Goal: Obtain resource: Download file/media

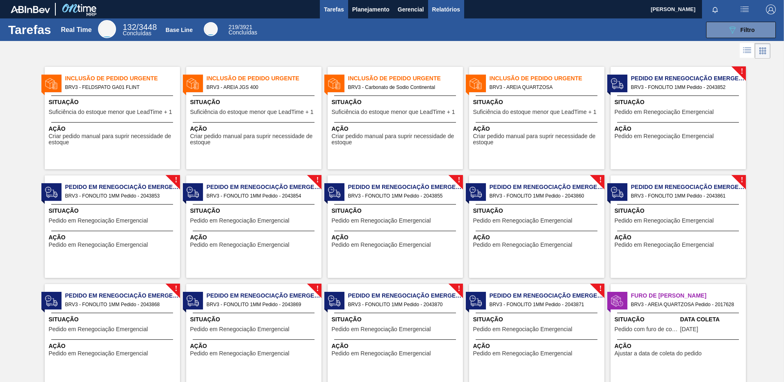
click at [446, 8] on span "Relatórios" at bounding box center [446, 10] width 28 height 10
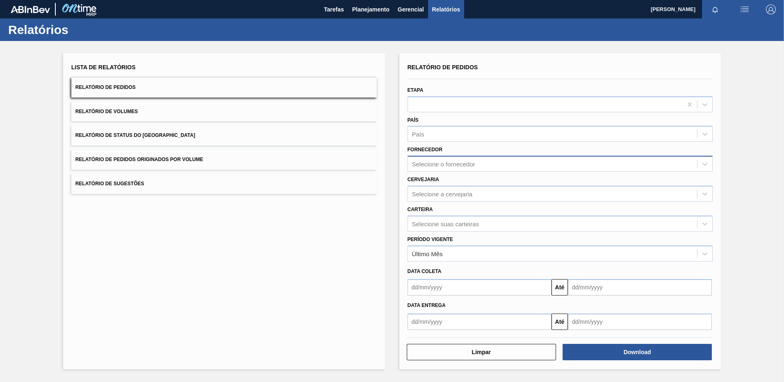
click at [467, 161] on div "Selecione o fornecedor" at bounding box center [443, 164] width 63 height 7
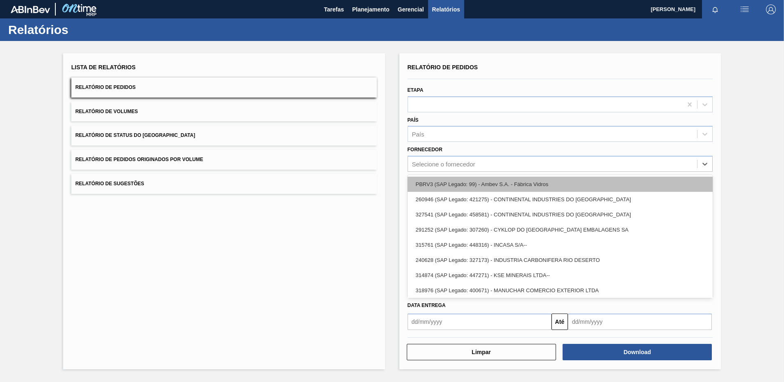
click at [437, 185] on div "PBRV3 (SAP Legado: 99) - Ambev S.A. - Fábrica Vidros" at bounding box center [560, 184] width 305 height 15
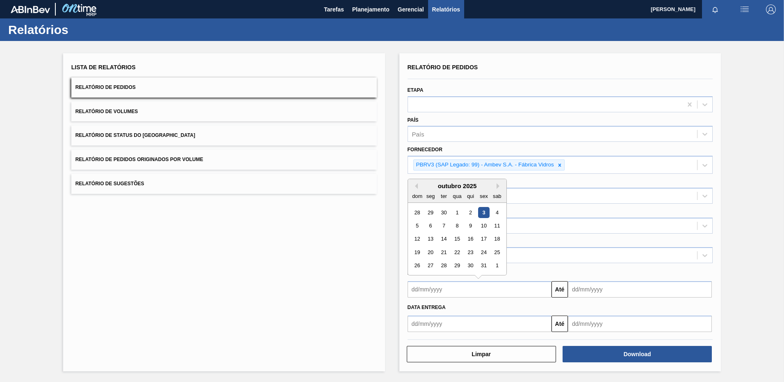
click at [535, 291] on input "text" at bounding box center [480, 289] width 144 height 16
click at [483, 211] on div "3" at bounding box center [483, 212] width 11 height 11
type input "[DATE]"
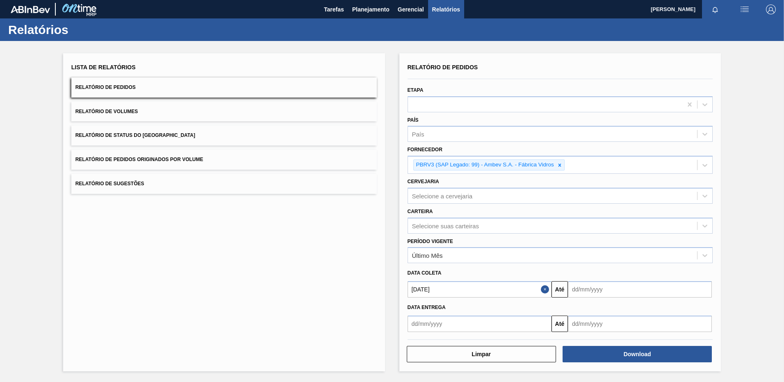
click at [617, 293] on input "text" at bounding box center [640, 289] width 144 height 16
click at [576, 219] on div "5 6 7 8 9 10 11" at bounding box center [617, 225] width 93 height 13
click at [591, 228] on div "6" at bounding box center [590, 225] width 11 height 11
type input "[DATE]"
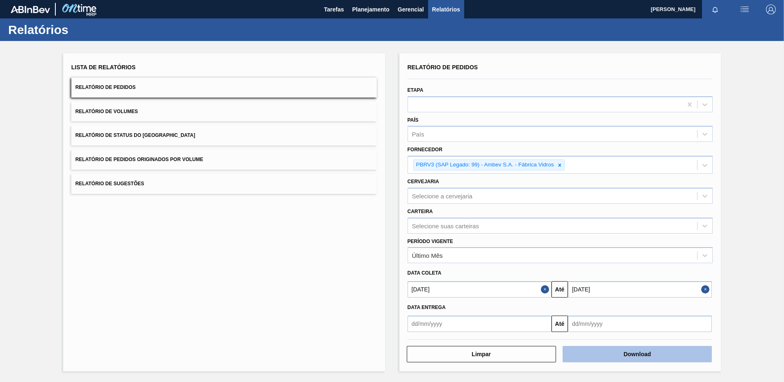
click at [676, 350] on button "Download" at bounding box center [636, 354] width 149 height 16
